Goal: Task Accomplishment & Management: Use online tool/utility

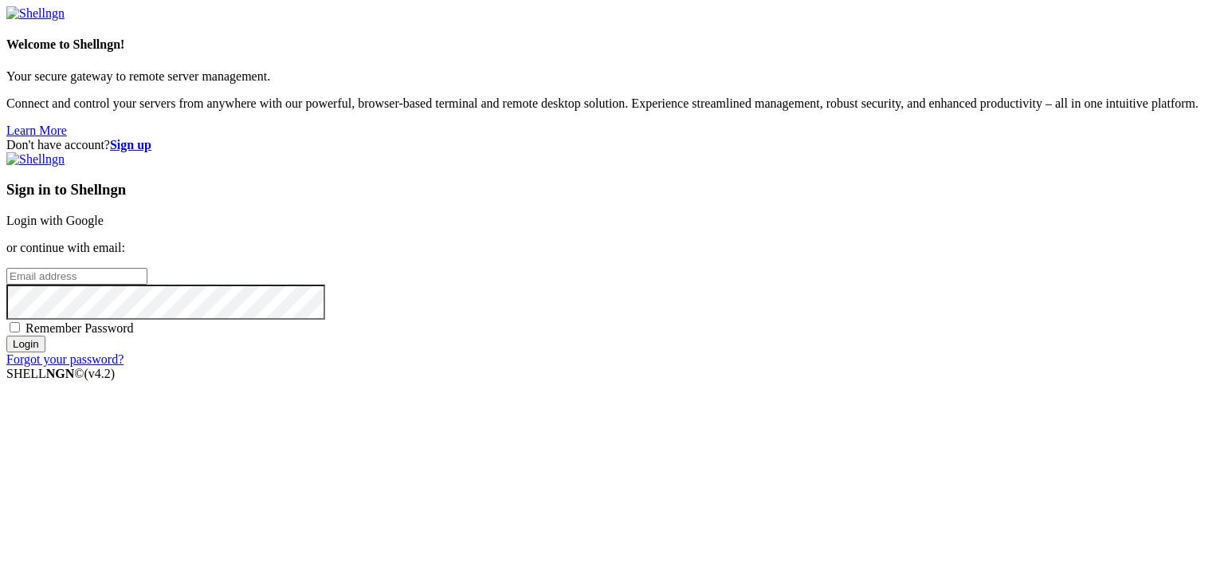
click at [104, 213] on link "Login with Google" at bounding box center [54, 220] width 97 height 14
click at [768, 152] on div "Sign in to Shellngn Login with Google or continue with email: Remember Password…" at bounding box center [611, 259] width 1211 height 214
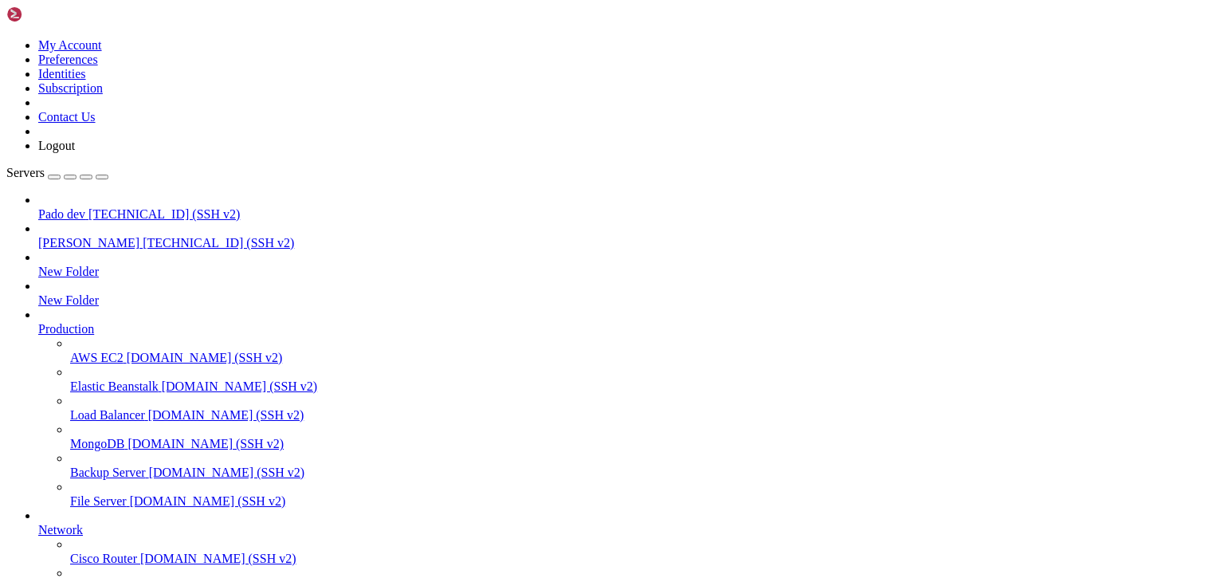
click at [69, 236] on span "[PERSON_NAME]" at bounding box center [88, 243] width 101 height 14
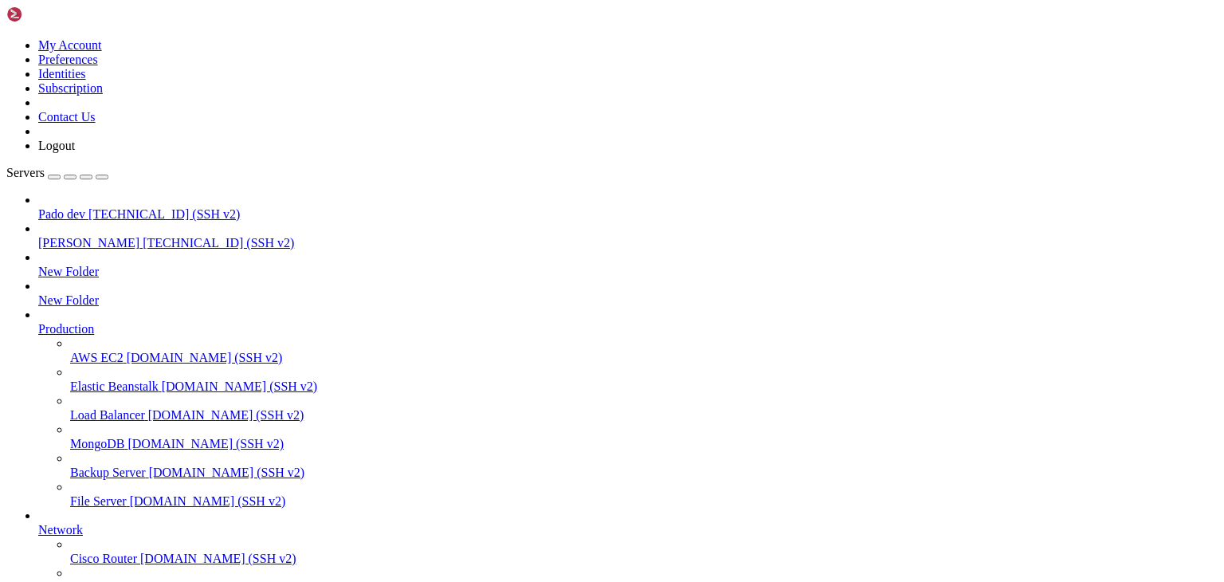
type input "/public_html/storage"
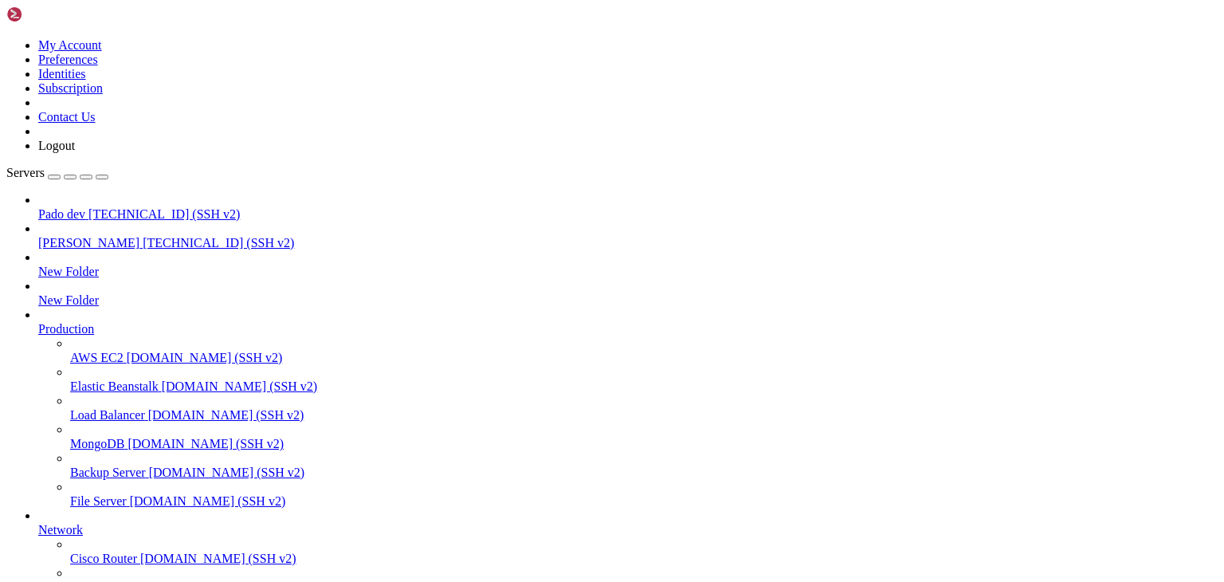
click at [85, 207] on span "Pado dev" at bounding box center [61, 214] width 47 height 14
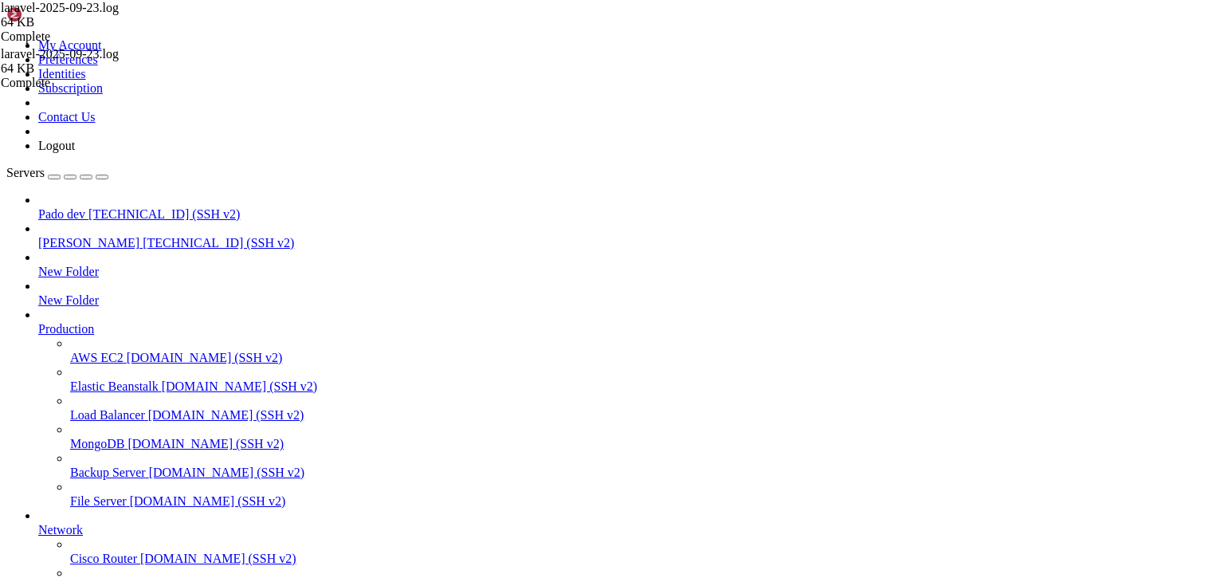
scroll to position [0, 0]
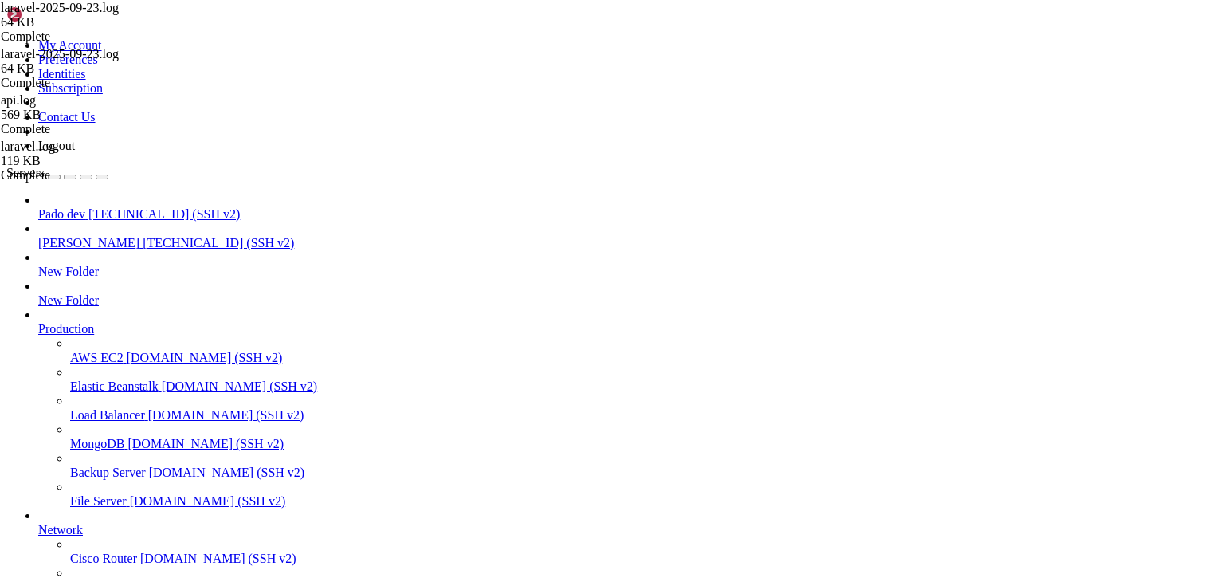
type input "/public_html/storage"
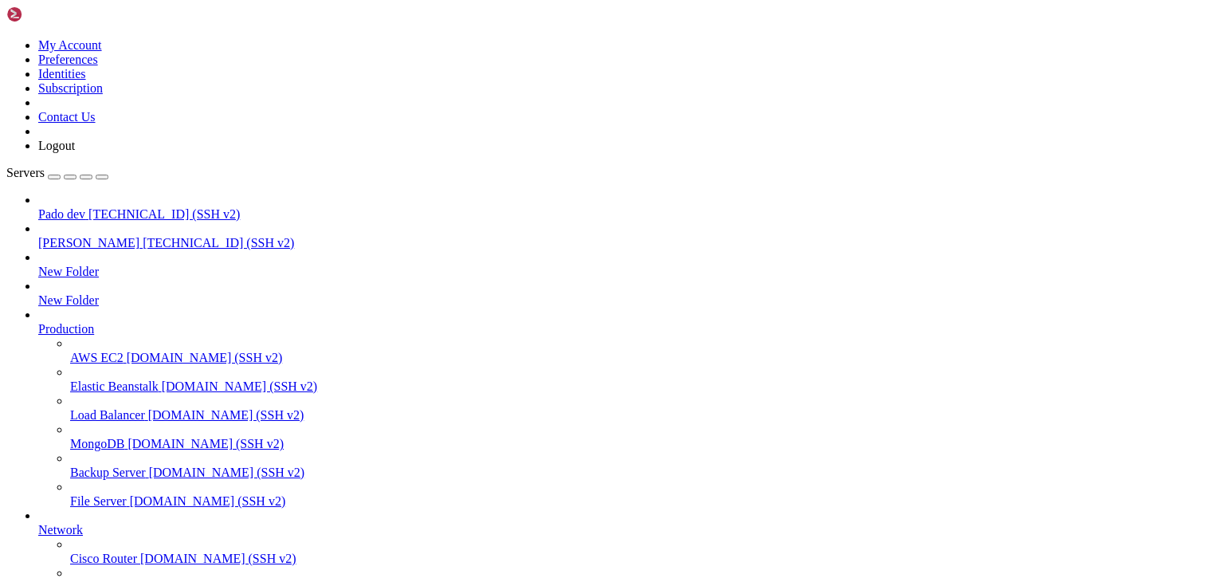
type input "/public_html/storage/logs"
